Goal: Information Seeking & Learning: Learn about a topic

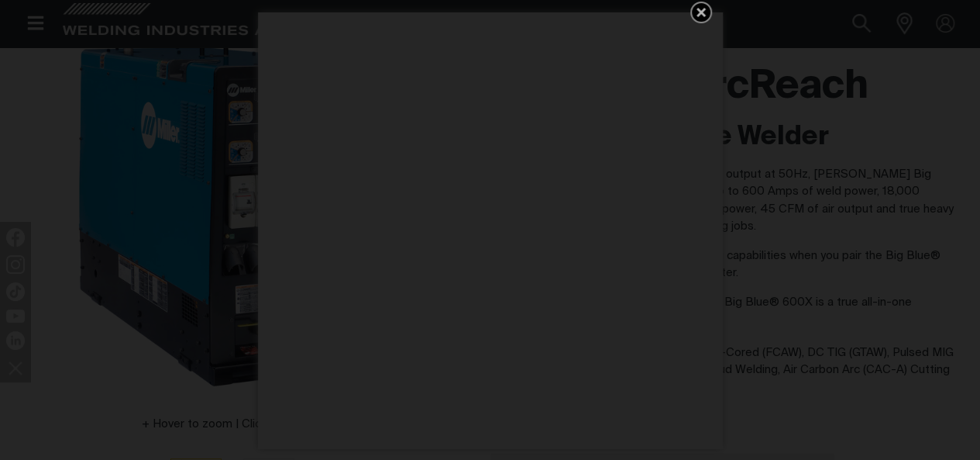
click at [710, 19] on icon "Get 5 WIA Welding Guides Free!" at bounding box center [701, 12] width 19 height 19
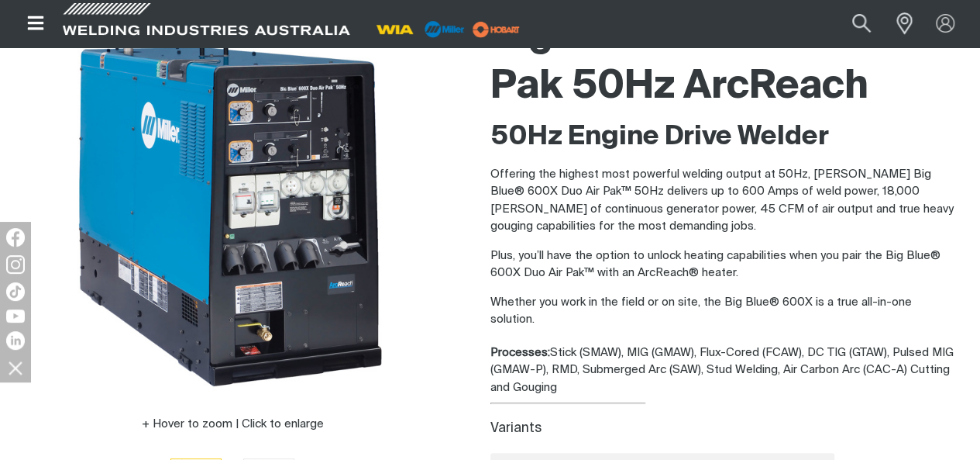
click at [801, 191] on p "Offering the highest most powerful welding output at 50Hz, [PERSON_NAME] Big Bl…" at bounding box center [724, 201] width 466 height 70
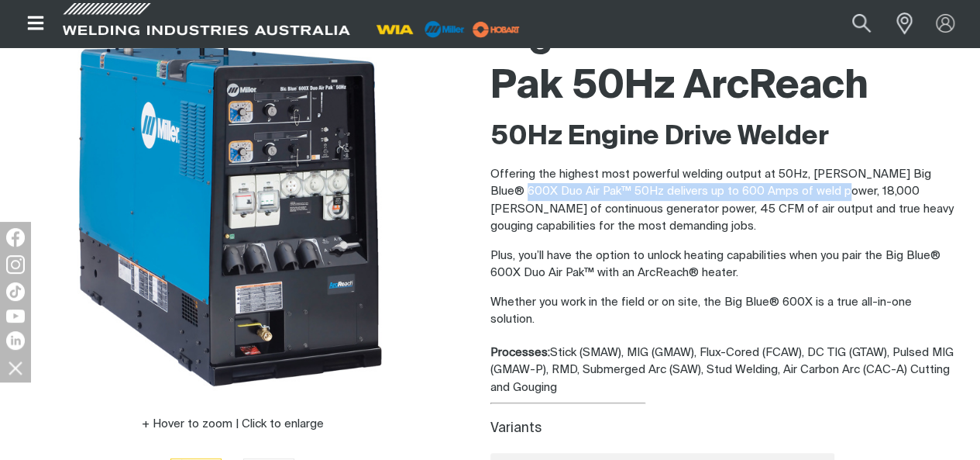
drag, startPoint x: 801, startPoint y: 191, endPoint x: 490, endPoint y: 190, distance: 311.5
click at [491, 190] on p "Offering the highest most powerful welding output at 50Hz, [PERSON_NAME] Big Bl…" at bounding box center [724, 201] width 466 height 70
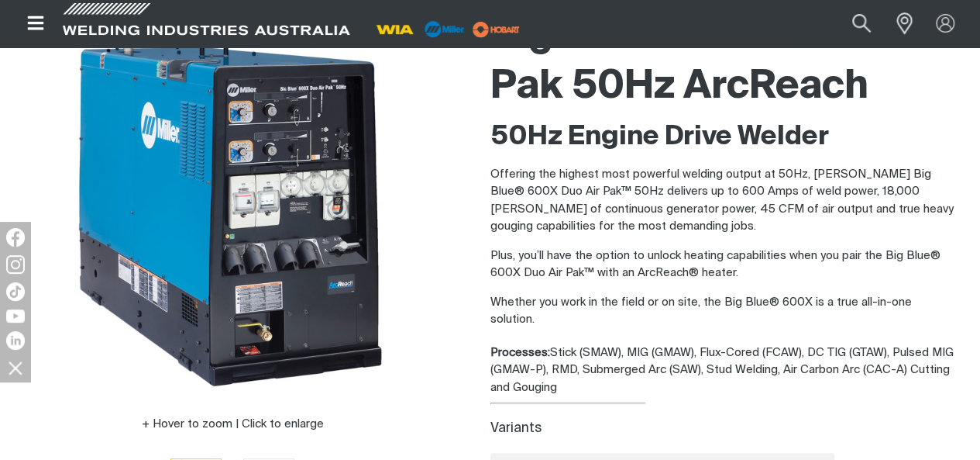
click at [590, 232] on p "Offering the highest most powerful welding output at 50Hz, [PERSON_NAME] Big Bl…" at bounding box center [724, 201] width 466 height 70
click at [586, 222] on p "Offering the highest most powerful welding output at 50Hz, [PERSON_NAME] Big Bl…" at bounding box center [724, 201] width 466 height 70
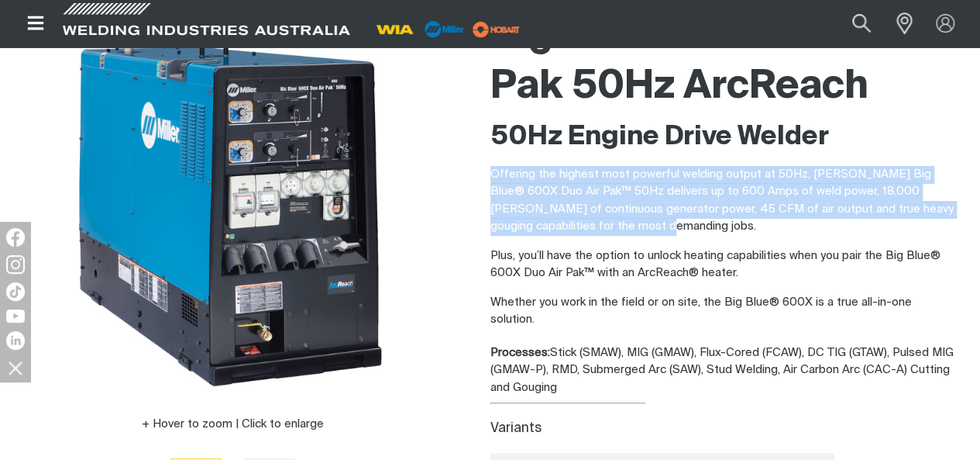
drag, startPoint x: 575, startPoint y: 225, endPoint x: 487, endPoint y: 174, distance: 102.5
click at [487, 174] on div "Big Blue 600X Duo Air Pak 50Hz ArcReach 50Hz Engine Drive Welder Offering the h…" at bounding box center [723, 285] width 491 height 563
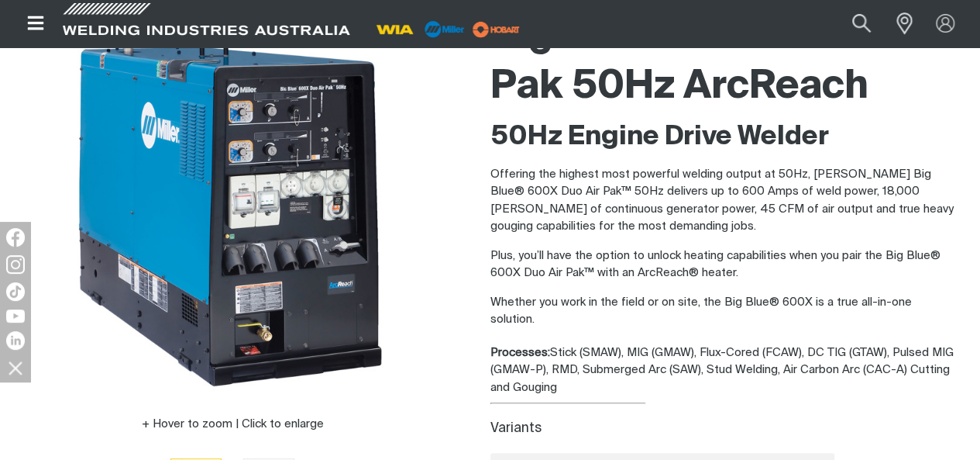
click at [473, 176] on div "Hover to zoom | Click to enlarge" at bounding box center [233, 285] width 491 height 563
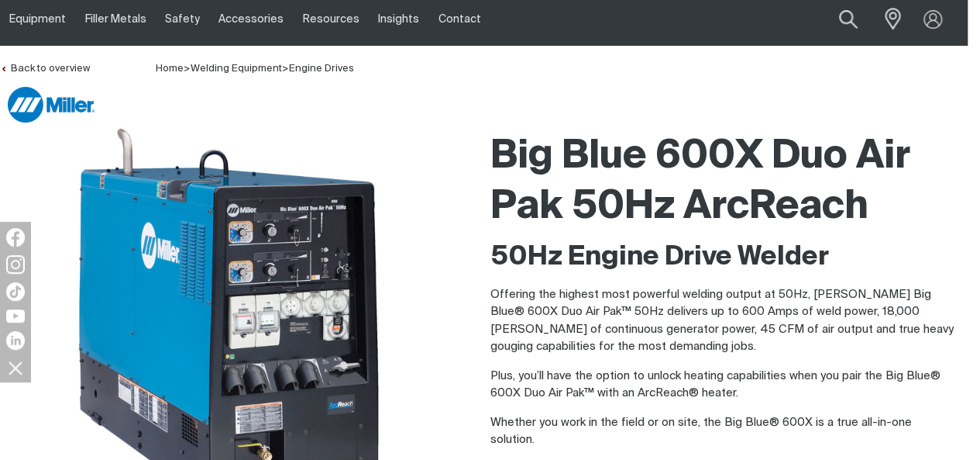
scroll to position [77, 0]
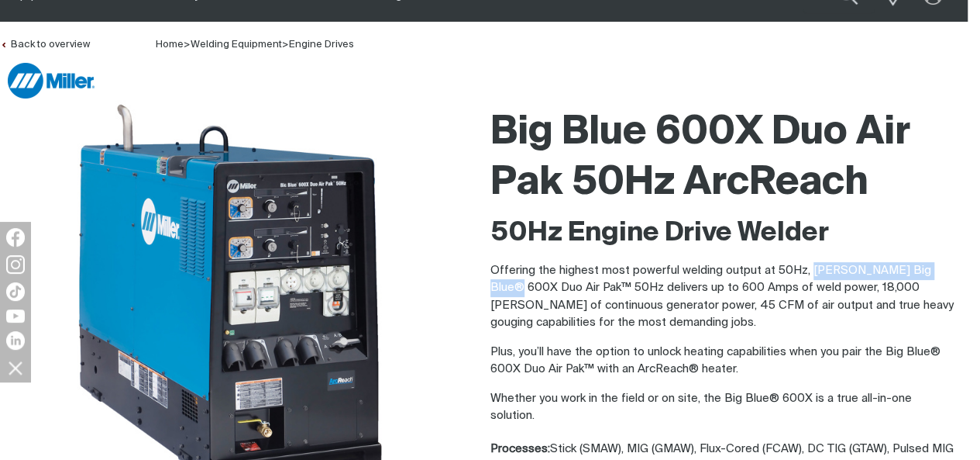
drag, startPoint x: 807, startPoint y: 267, endPoint x: 934, endPoint y: 270, distance: 126.3
click at [934, 270] on p "Offering the highest most powerful welding output at 50Hz, [PERSON_NAME] Big Bl…" at bounding box center [724, 297] width 466 height 70
click at [855, 315] on p "Offering the highest most powerful welding output at 50Hz, [PERSON_NAME] Big Bl…" at bounding box center [724, 297] width 466 height 70
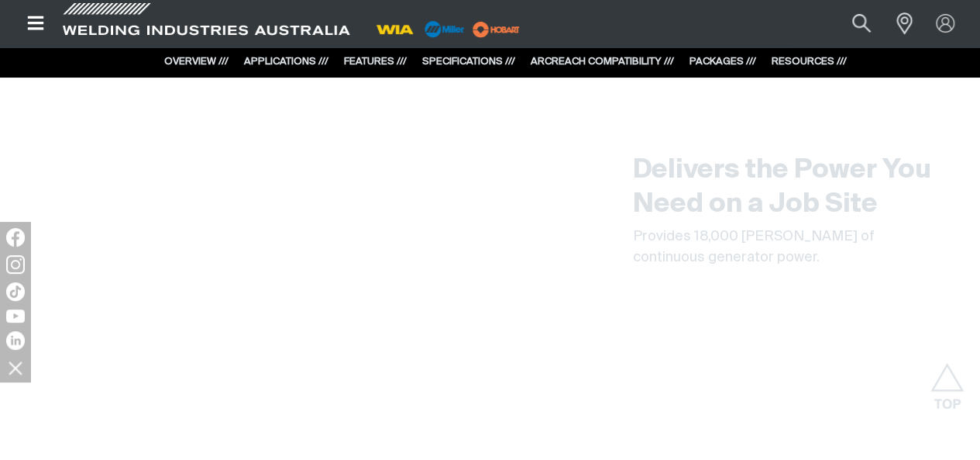
scroll to position [2325, 0]
